Goal: Task Accomplishment & Management: Manage account settings

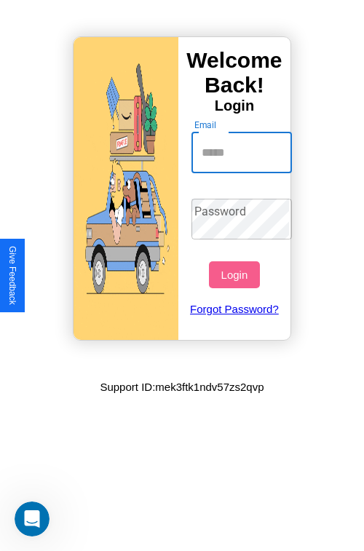
click at [243, 152] on input "Email" at bounding box center [241, 152] width 101 height 41
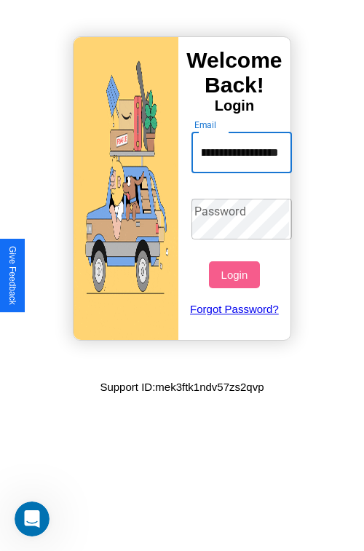
scroll to position [0, 100]
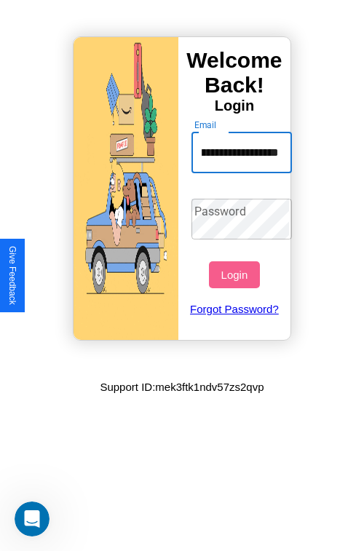
type input "**********"
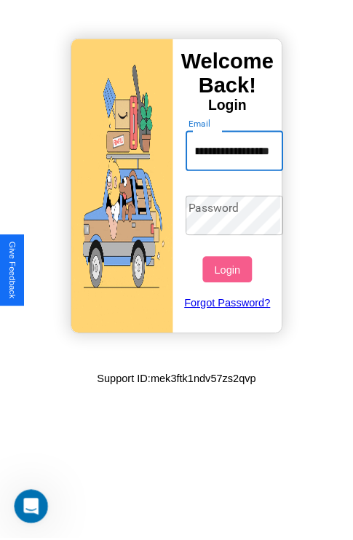
scroll to position [0, 0]
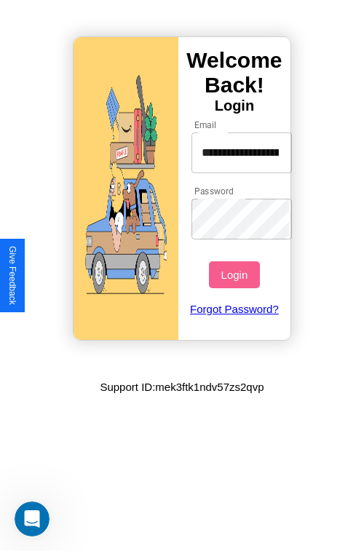
click at [236, 274] on button "Login" at bounding box center [234, 274] width 50 height 27
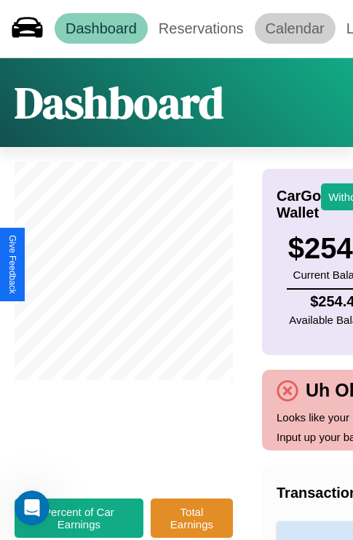
click at [295, 28] on link "Calendar" at bounding box center [295, 28] width 81 height 31
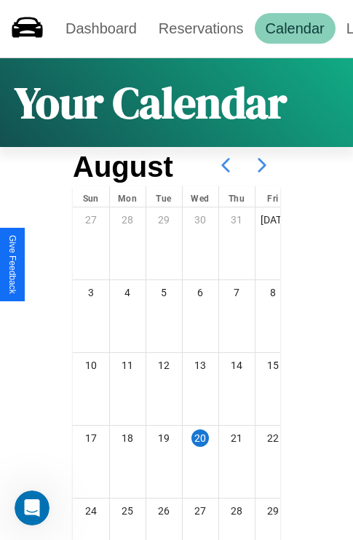
click at [262, 165] on icon at bounding box center [262, 165] width 36 height 36
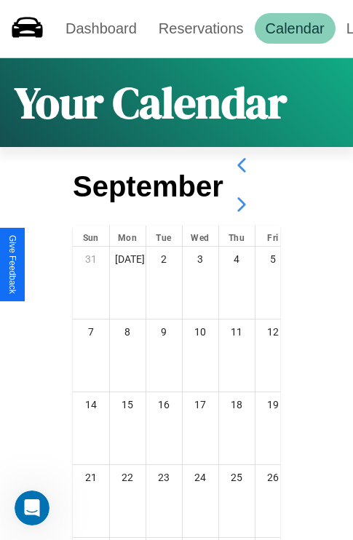
click at [241, 204] on icon at bounding box center [241, 204] width 36 height 36
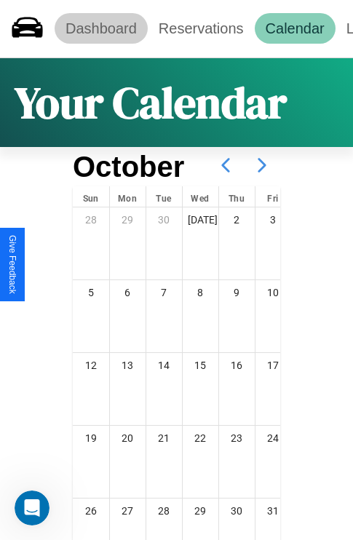
click at [100, 28] on link "Dashboard" at bounding box center [101, 28] width 93 height 31
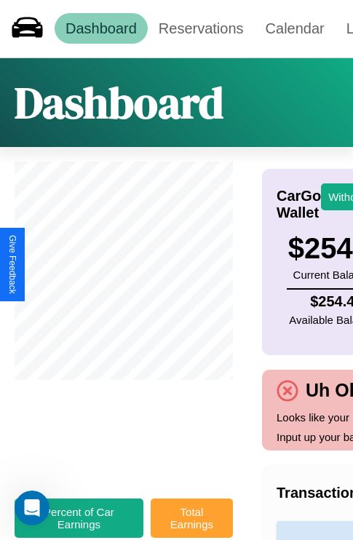
click at [191, 525] on button "Total Earnings" at bounding box center [192, 517] width 82 height 39
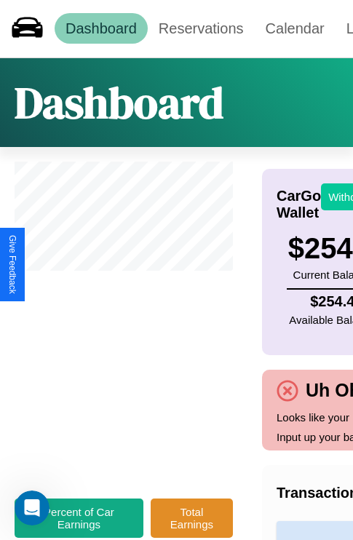
click at [342, 196] on button "Withdraw" at bounding box center [351, 196] width 60 height 27
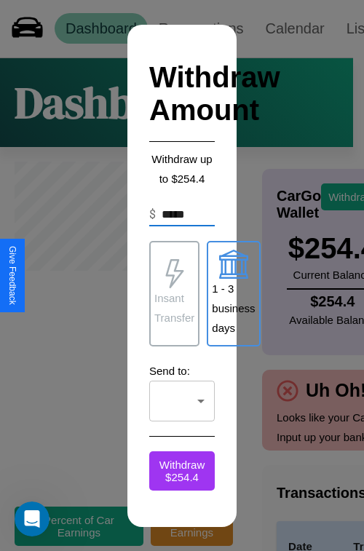
click at [233, 293] on p "1 - 3 business days" at bounding box center [233, 308] width 43 height 59
click at [174, 293] on p "Insant Transfer" at bounding box center [174, 307] width 40 height 39
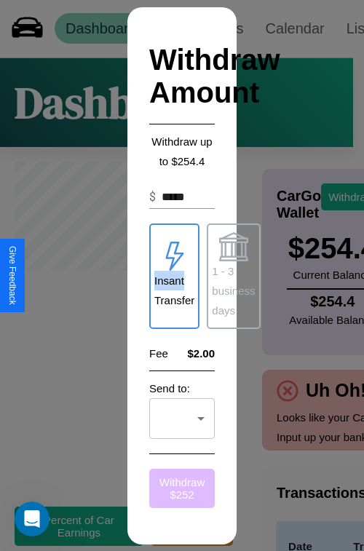
click at [182, 487] on button "Withdraw $ 252" at bounding box center [181, 487] width 65 height 39
